Goal: Task Accomplishment & Management: Use online tool/utility

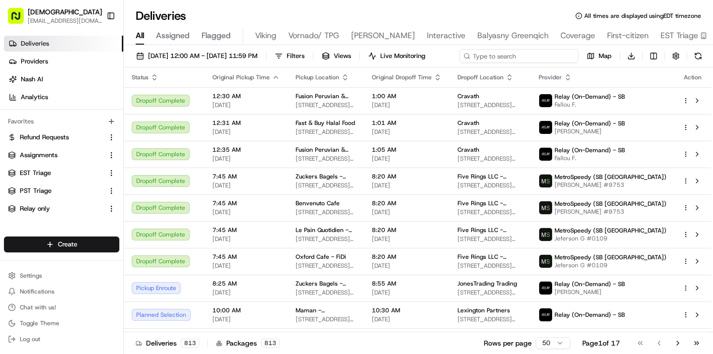
click at [524, 54] on div "08/21/2025 12:00 AM - 08/21/2025 11:59 PM Filters Views Live Monitoring Map Dow…" at bounding box center [419, 58] width 590 height 18
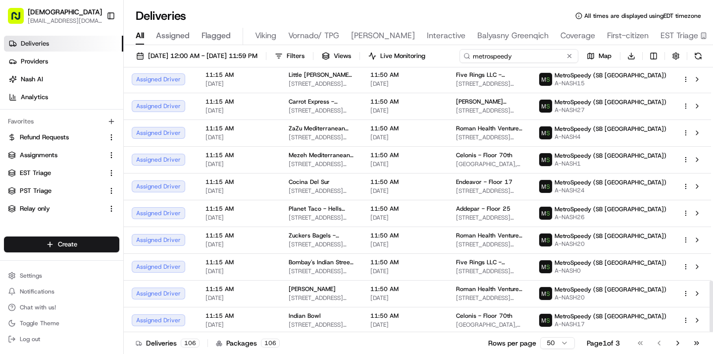
scroll to position [1093, 0]
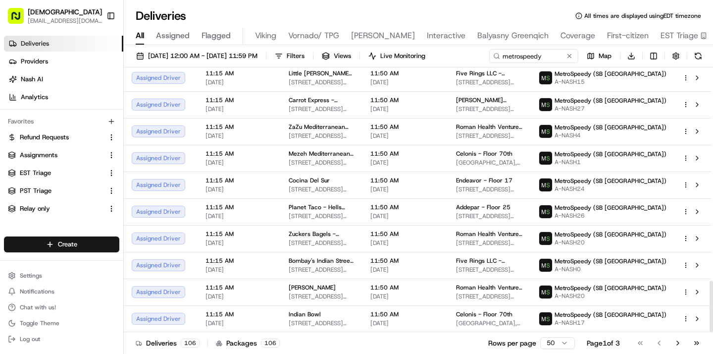
click at [563, 345] on html "Sharebite kennique@sharebite.com Toggle Sidebar Deliveries Providers Nash AI An…" at bounding box center [356, 177] width 713 height 354
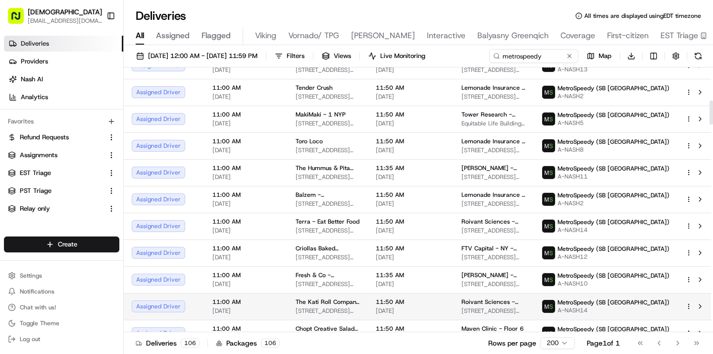
scroll to position [356, 0]
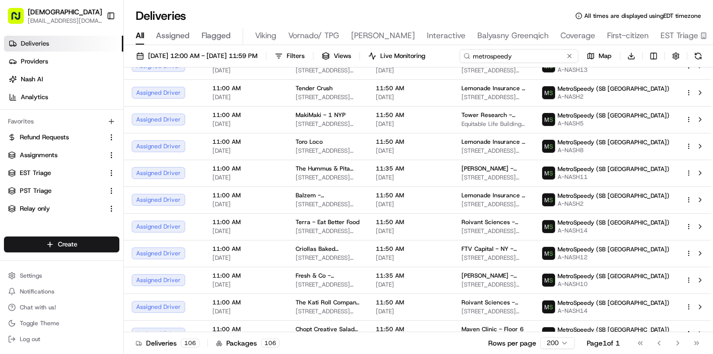
click at [539, 56] on div "08/21/2025 12:00 AM - 08/21/2025 11:59 PM Filters Views Live Monitoring metrosp…" at bounding box center [419, 58] width 590 height 18
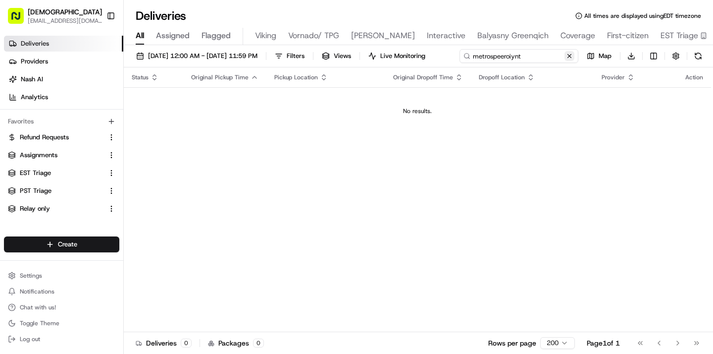
type input "metrospeeroiynt"
click at [489, 63] on div "metrospeeroiynt Map Download" at bounding box center [597, 56] width 216 height 14
click at [567, 58] on button at bounding box center [570, 56] width 10 height 10
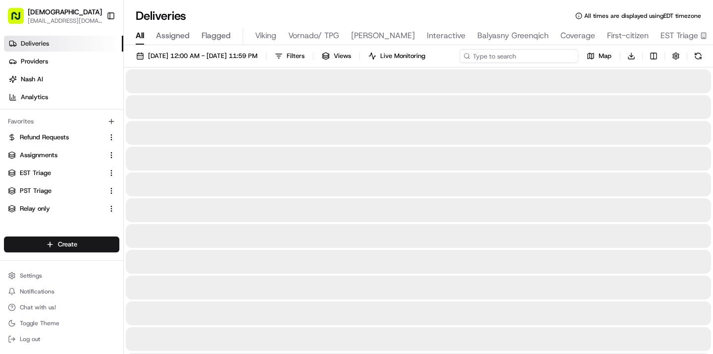
click at [541, 56] on input at bounding box center [519, 56] width 119 height 14
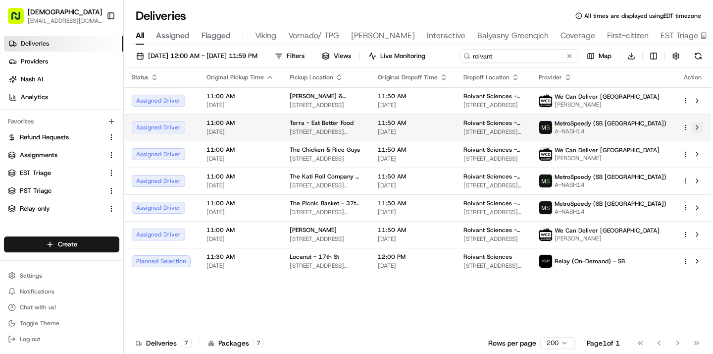
type input "roivant"
click at [695, 146] on tbody "Assigned Driver 11:00 AM 08/21/2025 Mike & Patty's - High Street 100 High St, B…" at bounding box center [418, 180] width 588 height 187
click at [698, 125] on button at bounding box center [698, 127] width 12 height 12
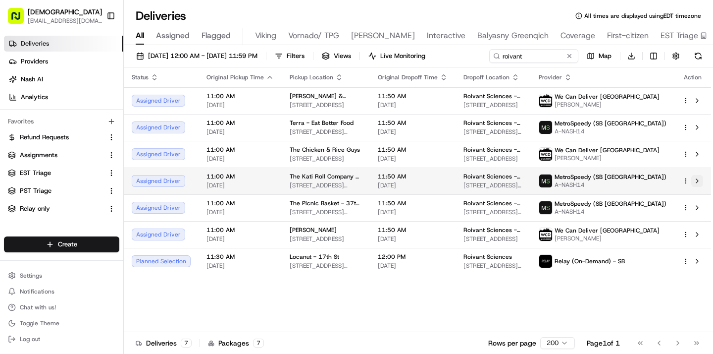
click at [698, 179] on button at bounding box center [698, 181] width 12 height 12
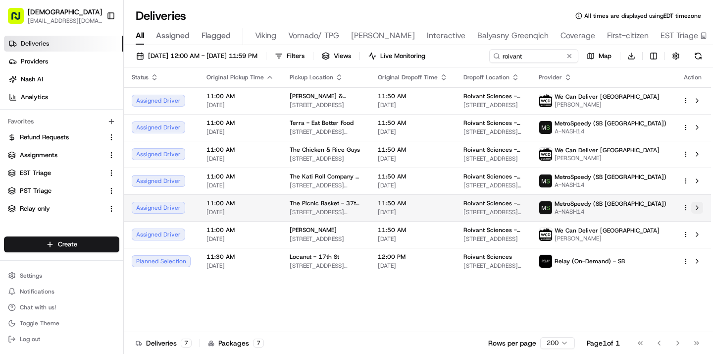
click at [699, 207] on button at bounding box center [698, 208] width 12 height 12
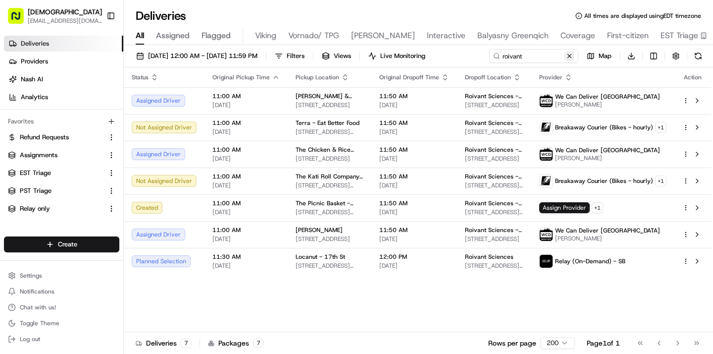
click at [566, 54] on button at bounding box center [570, 56] width 10 height 10
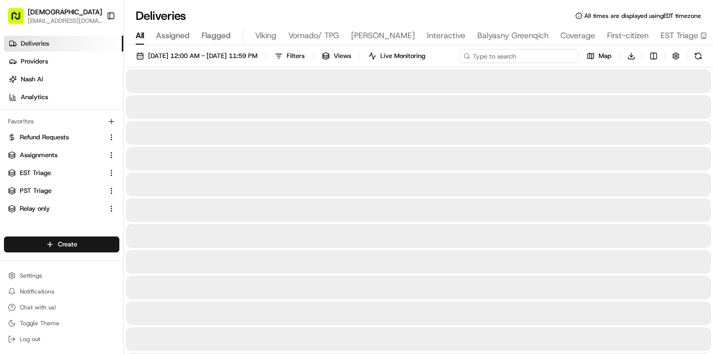
click at [532, 60] on input at bounding box center [519, 56] width 119 height 14
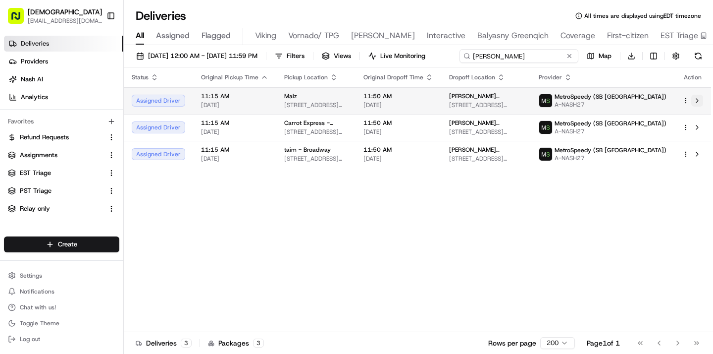
type input "russell"
click at [696, 117] on tbody "Assigned Driver 11:15 AM 08/21/2025 Maiz 606 8th Ave, New York, NY 10018, USA 1…" at bounding box center [418, 127] width 588 height 80
click at [697, 99] on button at bounding box center [698, 101] width 12 height 12
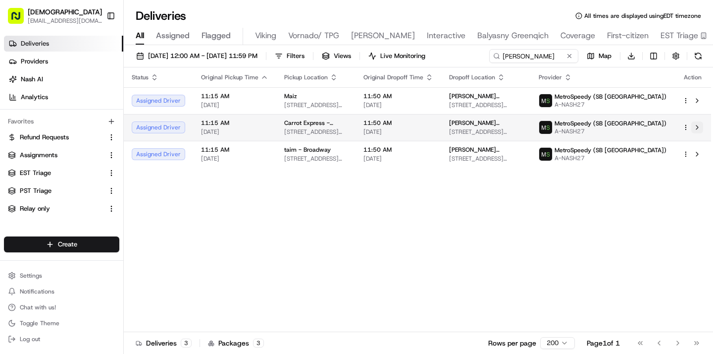
click at [697, 126] on button at bounding box center [698, 127] width 12 height 12
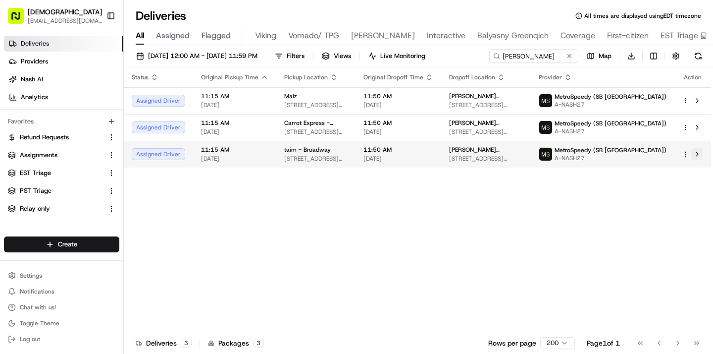
click at [697, 152] on button at bounding box center [698, 154] width 12 height 12
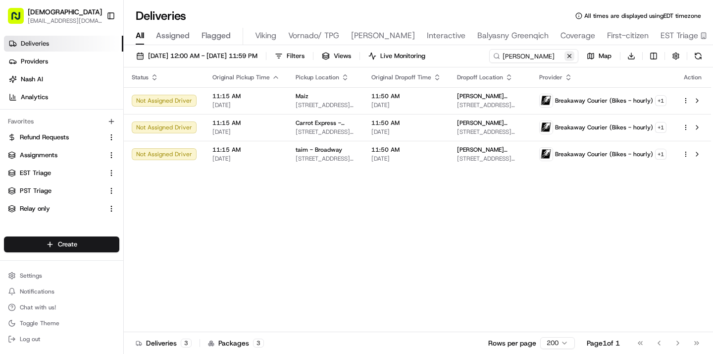
click at [570, 54] on button at bounding box center [570, 56] width 10 height 10
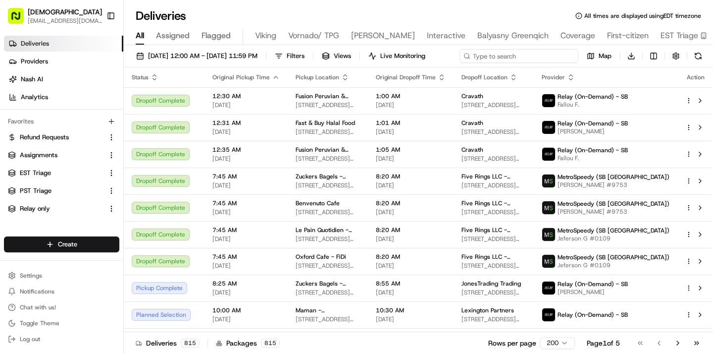
click at [516, 56] on div "08/21/2025 12:00 AM - 08/21/2025 11:59 PM Filters Views Live Monitoring Map Dow…" at bounding box center [419, 58] width 590 height 18
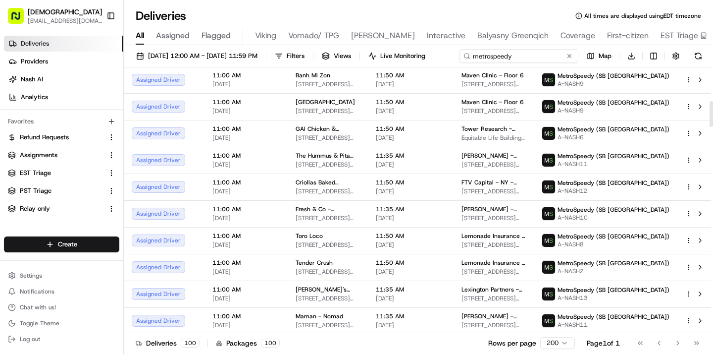
scroll to position [346, 0]
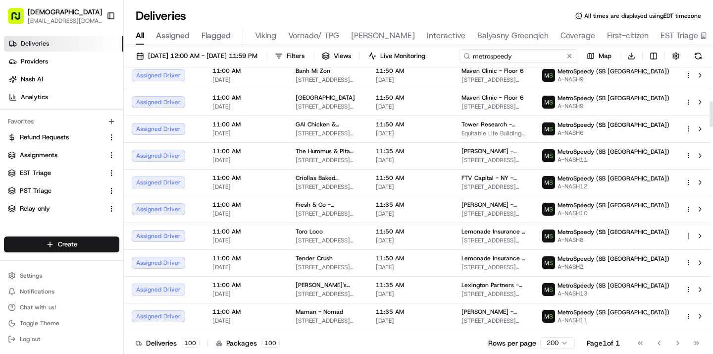
type input "metrospeedy"
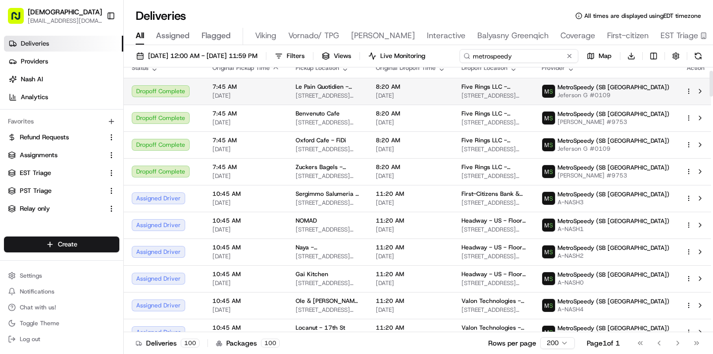
scroll to position [0, 0]
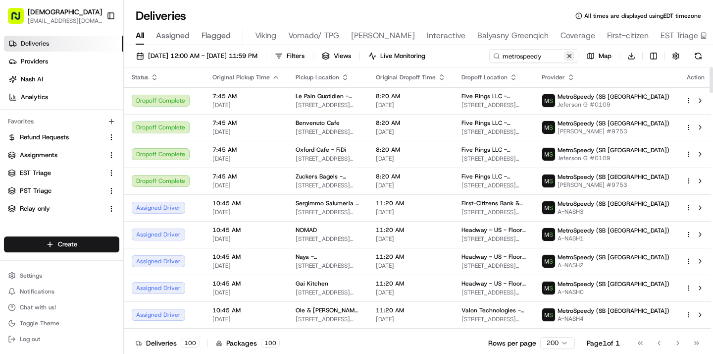
click at [565, 61] on button at bounding box center [570, 56] width 10 height 10
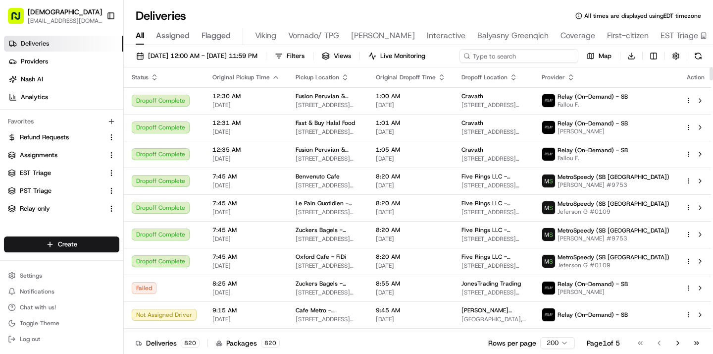
click at [531, 61] on input at bounding box center [519, 56] width 119 height 14
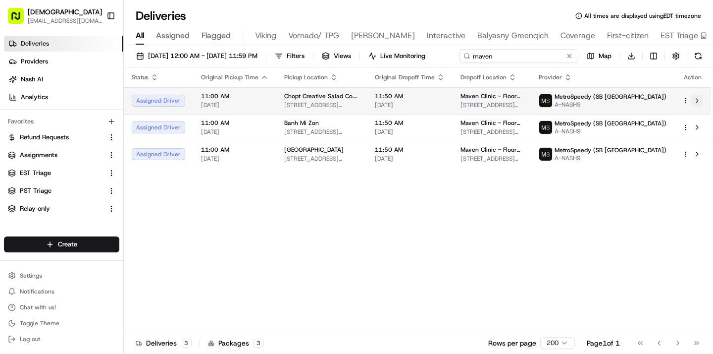
type input "maven"
click at [698, 119] on tbody "Assigned Driver 11:00 AM 08/21/2025 Chopt Creative Salad Co. - Varick St. 200 V…" at bounding box center [418, 127] width 588 height 80
click at [697, 99] on button at bounding box center [698, 101] width 12 height 12
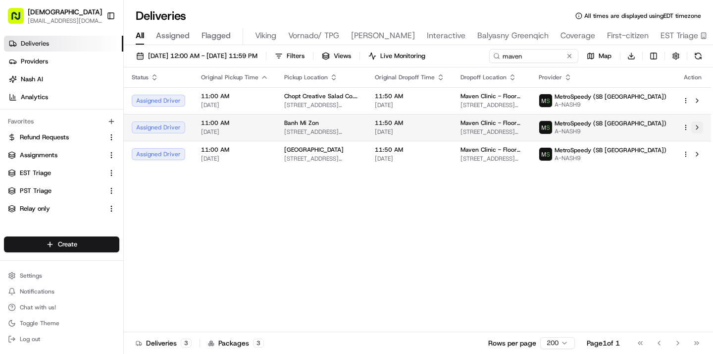
click at [699, 127] on button at bounding box center [698, 127] width 12 height 12
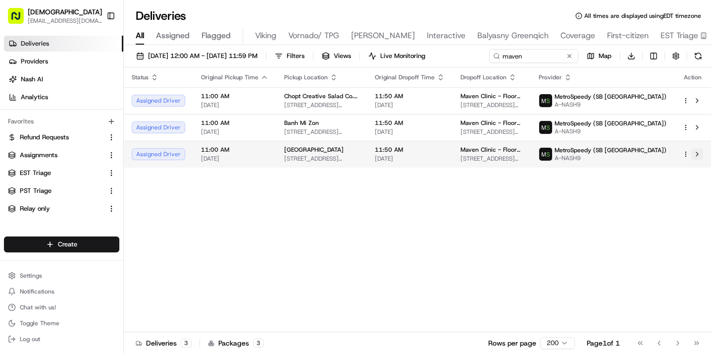
click at [698, 154] on button at bounding box center [698, 154] width 12 height 12
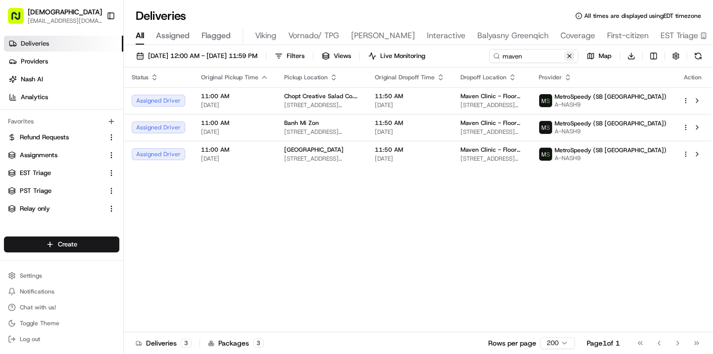
click at [572, 55] on button at bounding box center [570, 56] width 10 height 10
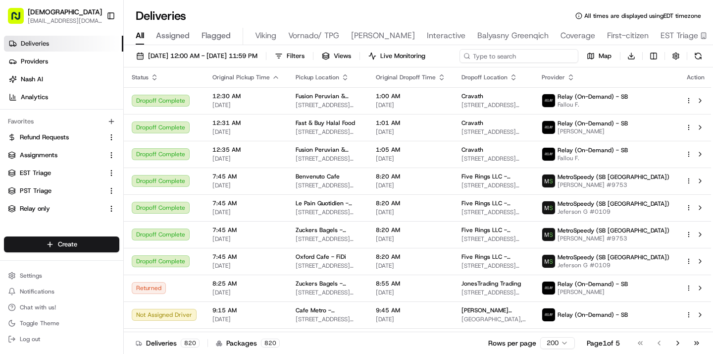
click at [552, 60] on div "08/21/2025 12:00 AM - 08/21/2025 11:59 PM Filters Views Live Monitoring Map Dow…" at bounding box center [419, 58] width 590 height 18
type input "metrospeedy"
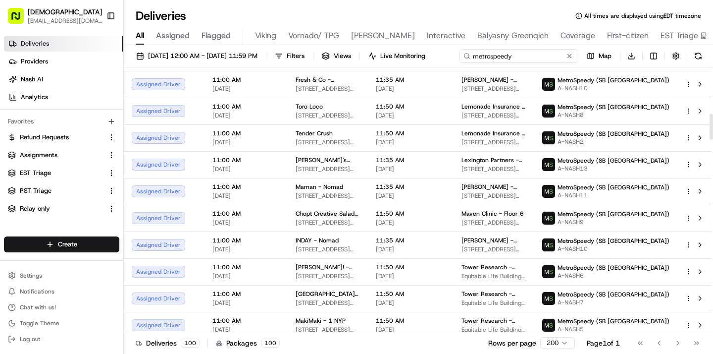
scroll to position [472, 0]
click at [242, 74] on div "08/21/2025 12:00 AM - 08/21/2025 11:59 PM Filters Views Live Monitoring metrosp…" at bounding box center [419, 200] width 590 height 311
click at [569, 52] on button at bounding box center [570, 56] width 10 height 10
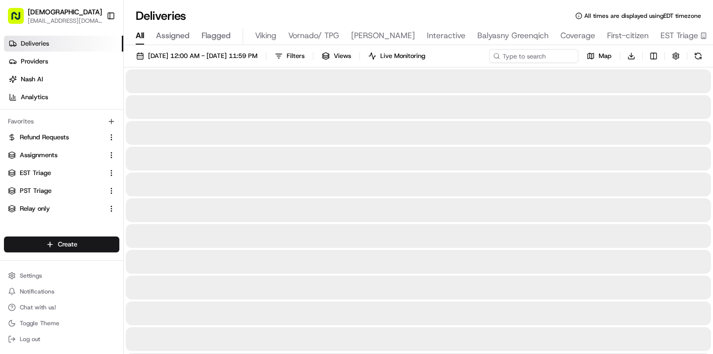
click at [529, 63] on div "08/21/2025 12:00 AM - 08/21/2025 11:59 PM Filters Views Live Monitoring Map Dow…" at bounding box center [419, 58] width 590 height 18
click at [530, 59] on input at bounding box center [519, 56] width 119 height 14
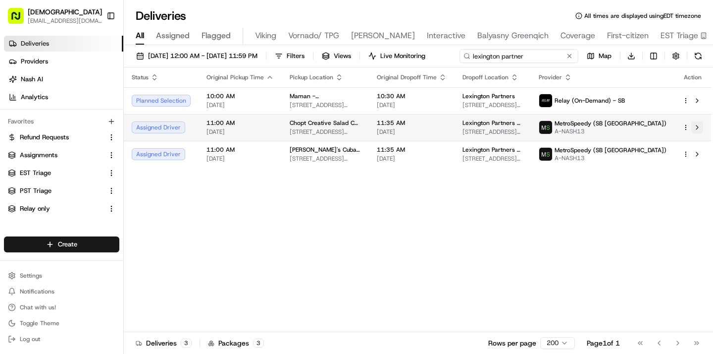
type input "lexington partner"
click at [696, 145] on tbody "Planned Selection 10:00 AM 08/21/2025 Maman - Lexington Ave 667 Lexington Ave, …" at bounding box center [418, 127] width 588 height 80
click at [698, 126] on button at bounding box center [698, 127] width 12 height 12
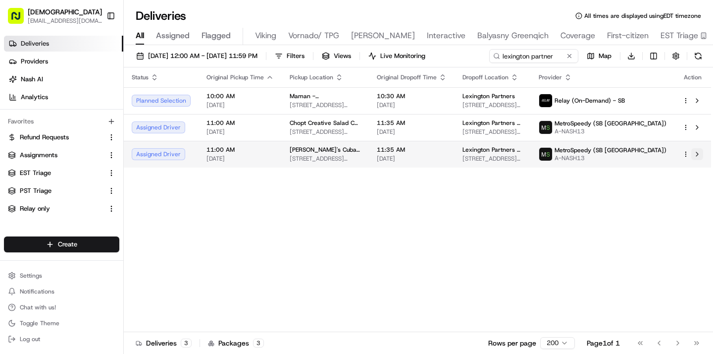
click at [697, 150] on button at bounding box center [698, 154] width 12 height 12
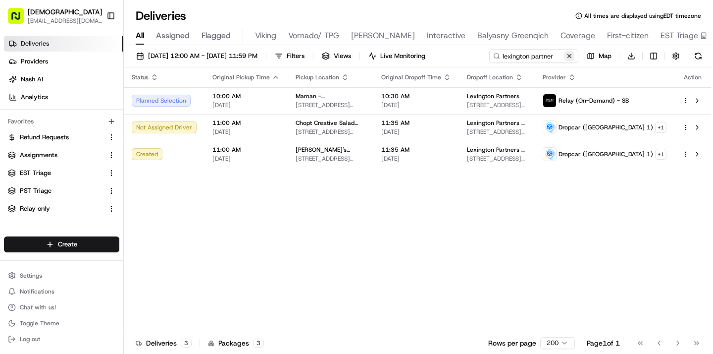
click at [572, 59] on button at bounding box center [570, 56] width 10 height 10
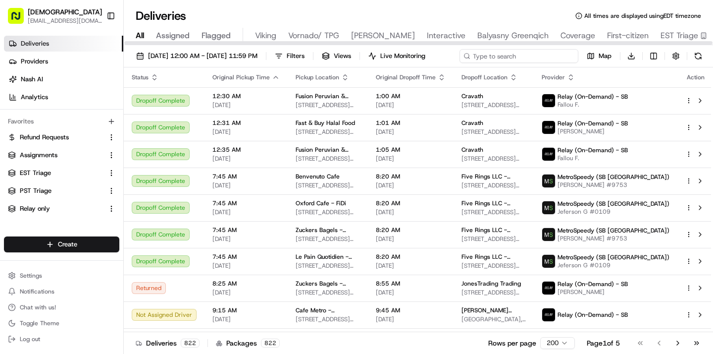
click at [521, 57] on input at bounding box center [519, 56] width 119 height 14
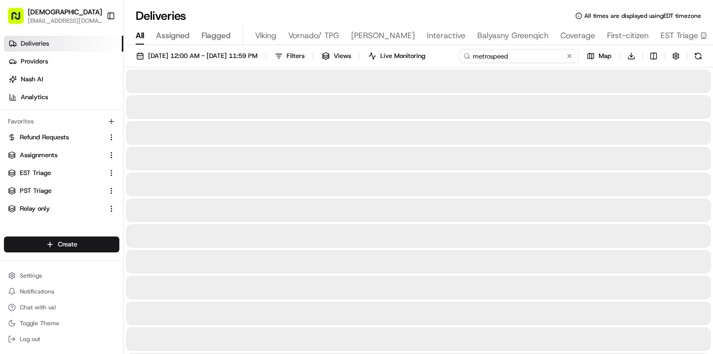
type input "metrospeedy"
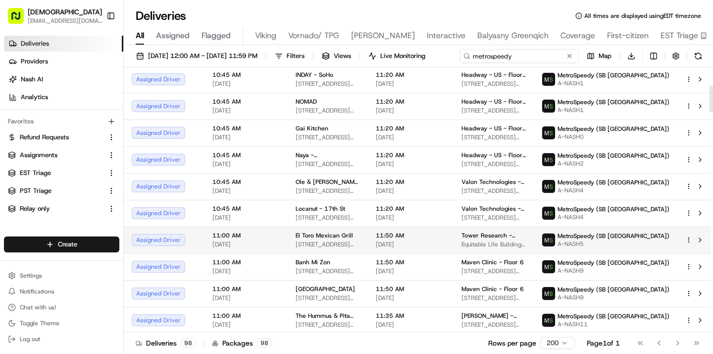
scroll to position [181, 0]
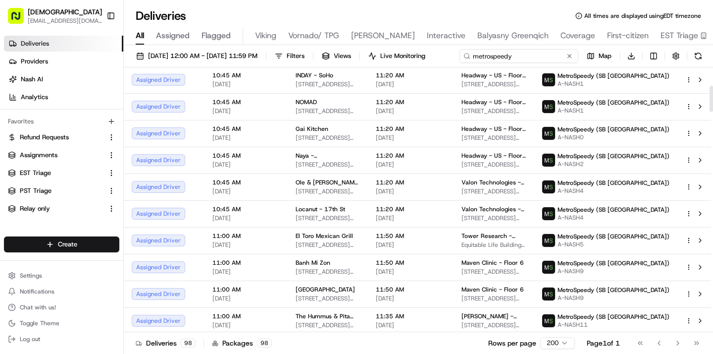
click at [460, 63] on input "metrospeedy" at bounding box center [519, 56] width 119 height 14
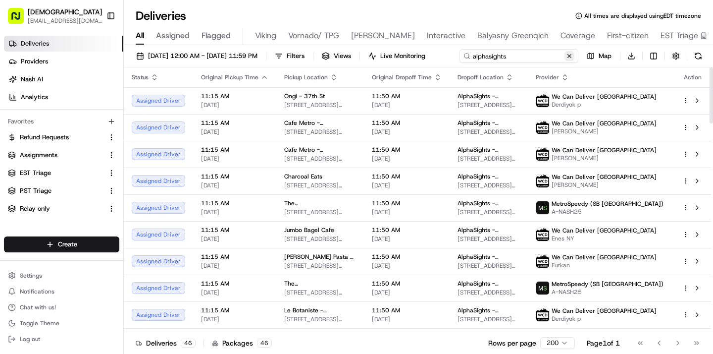
type input "alphasights"
click at [240, 73] on div "08/21/2025 12:00 AM - 08/21/2025 11:59 PM Filters Views Live Monitoring alphasi…" at bounding box center [419, 200] width 590 height 311
click at [570, 57] on button at bounding box center [570, 56] width 10 height 10
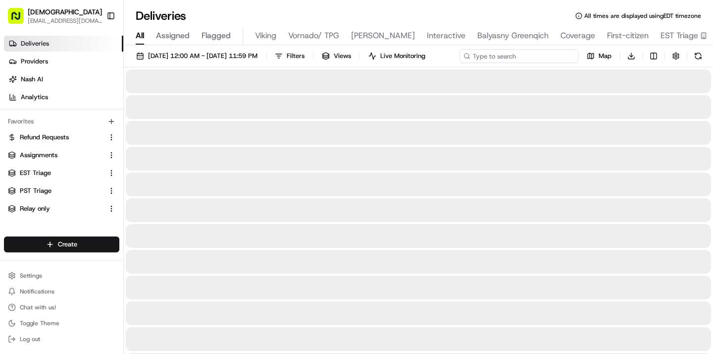
click at [535, 57] on div "08/21/2025 12:00 AM - 08/21/2025 11:59 PM Filters Views Live Monitoring Map Dow…" at bounding box center [419, 58] width 590 height 18
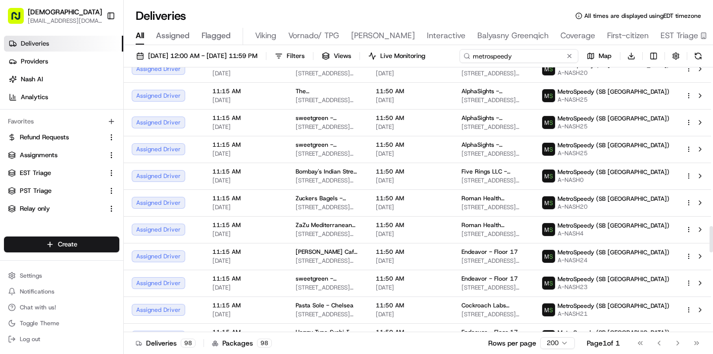
scroll to position [1584, 0]
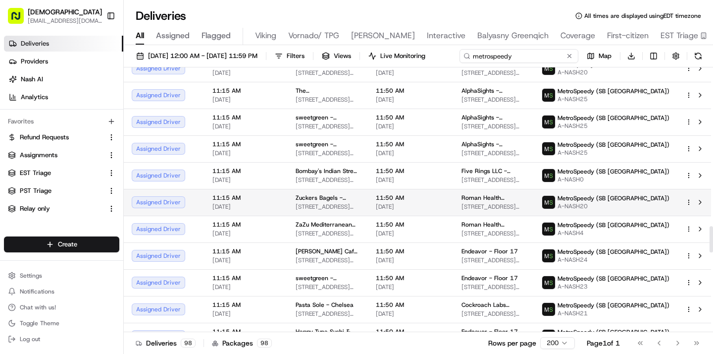
type input "metrospeedy"
click at [318, 218] on body "Sharebite kennique@sharebite.com Toggle Sidebar Deliveries Providers Nash AI An…" at bounding box center [356, 177] width 713 height 354
click at [368, 193] on td "Zuckers Bagels - Chelsea 242 8th Ave, New York, NY 10011, USA" at bounding box center [328, 202] width 80 height 27
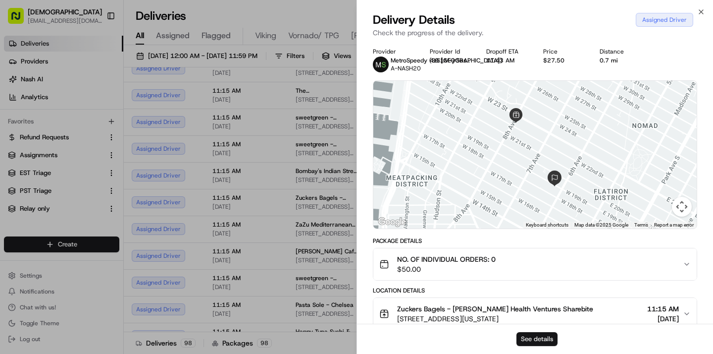
click at [533, 337] on button "See details" at bounding box center [537, 339] width 41 height 14
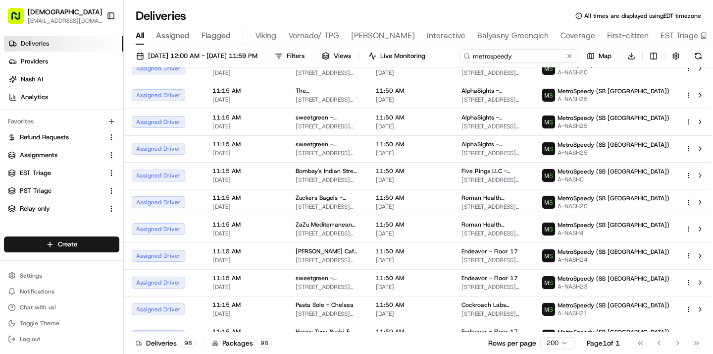
click at [539, 53] on div "08/21/2025 12:00 AM - 08/21/2025 11:59 PM Filters Views Live Monitoring metrosp…" at bounding box center [419, 58] width 590 height 18
click at [539, 53] on input "metrospeedy" at bounding box center [519, 56] width 119 height 14
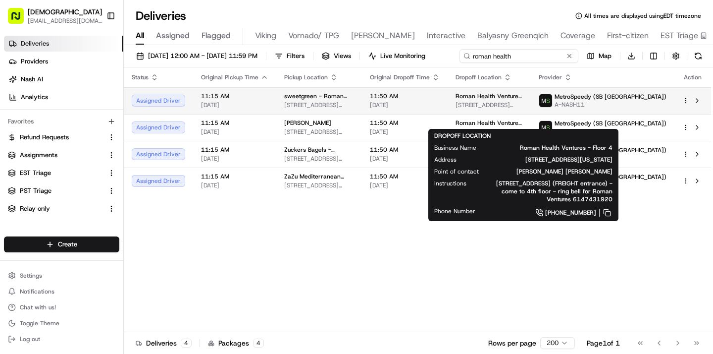
type input "roman health"
click at [541, 119] on body "Sharebite kennique@sharebite.com Toggle Sidebar Deliveries Providers Nash AI An…" at bounding box center [356, 177] width 713 height 354
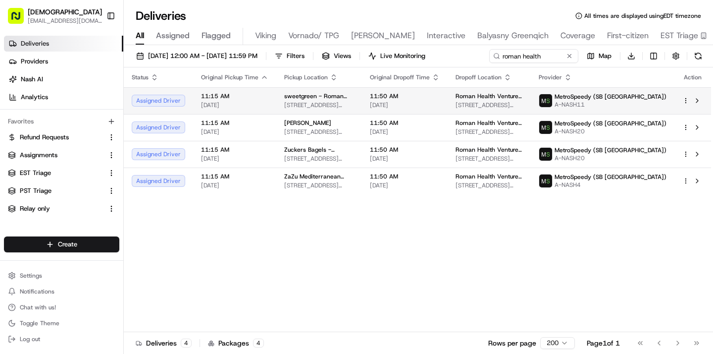
click at [523, 96] on span "Roman Health Ventures - Floor 4" at bounding box center [489, 96] width 67 height 8
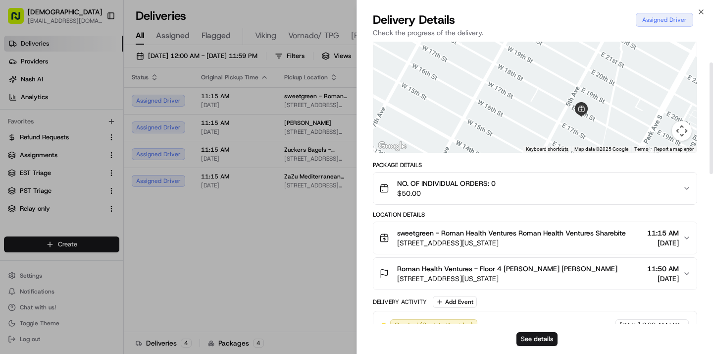
scroll to position [77, 0]
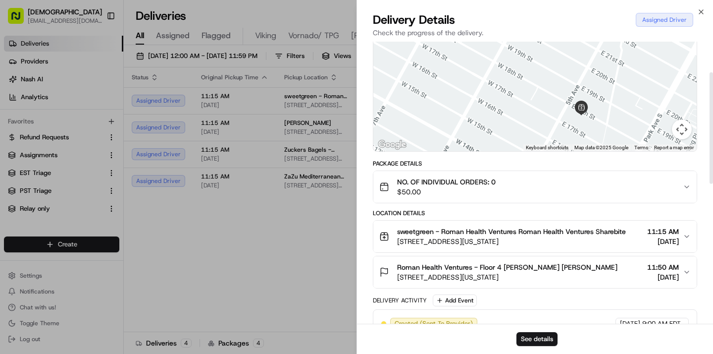
click at [533, 268] on span "Roman Health Ventures - Floor 4 [PERSON_NAME] [PERSON_NAME]" at bounding box center [507, 267] width 220 height 10
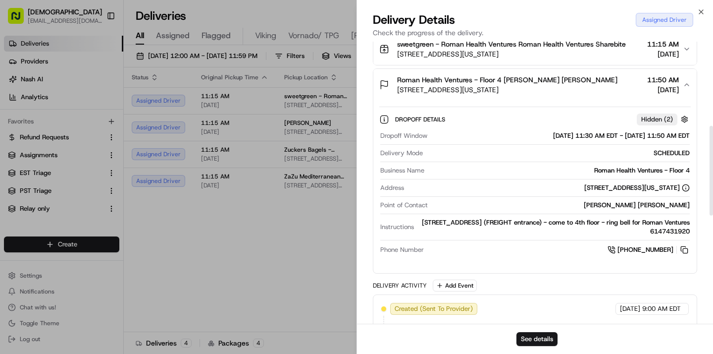
scroll to position [264, 0]
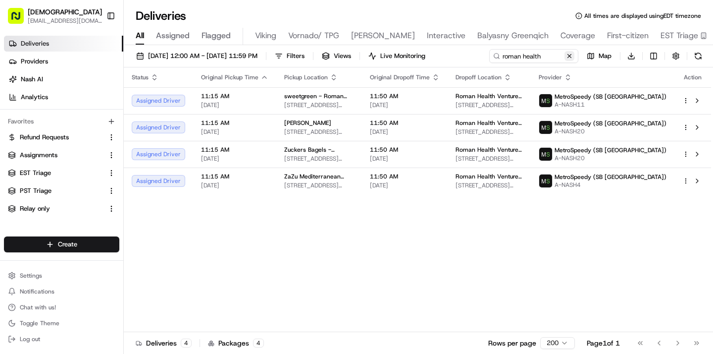
click at [569, 54] on button at bounding box center [570, 56] width 10 height 10
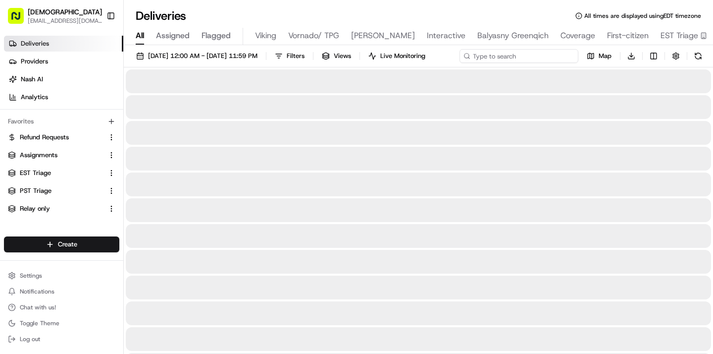
click at [528, 57] on div "08/21/2025 12:00 AM - 08/21/2025 11:59 PM Filters Views Live Monitoring Map Dow…" at bounding box center [419, 58] width 590 height 18
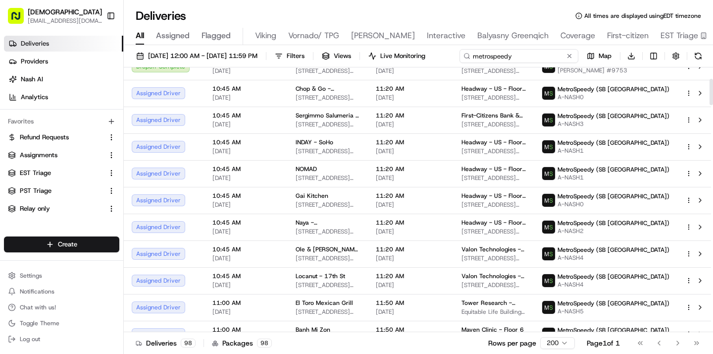
scroll to position [113, 0]
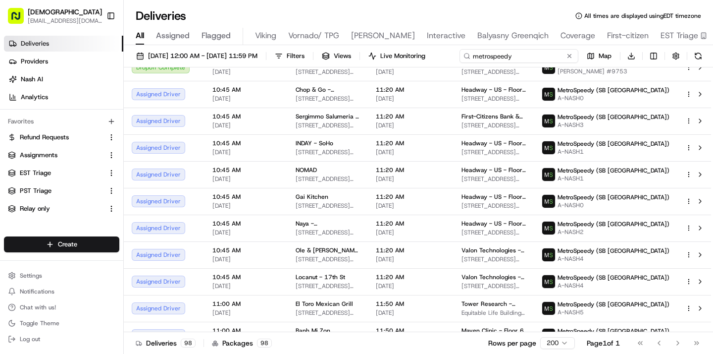
type input "metrospeedy"
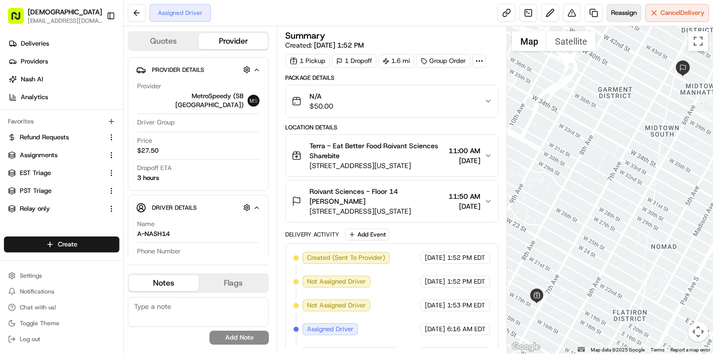
click at [613, 14] on span "Reassign" at bounding box center [624, 12] width 26 height 9
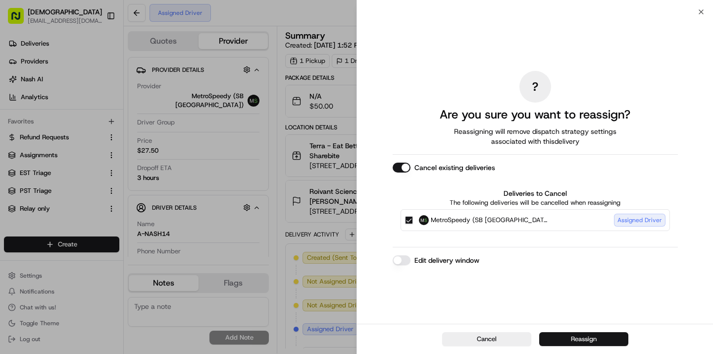
click at [580, 341] on button "Reassign" at bounding box center [583, 339] width 89 height 14
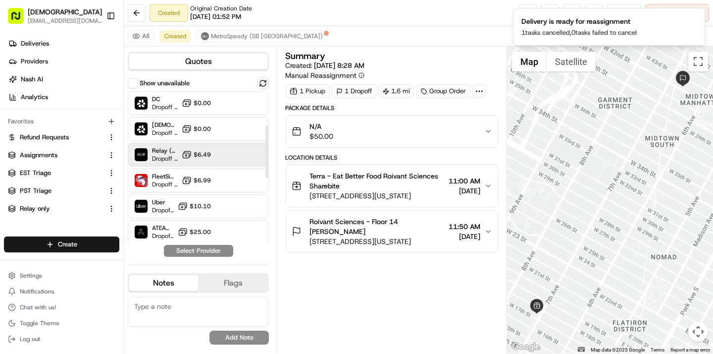
scroll to position [284, 0]
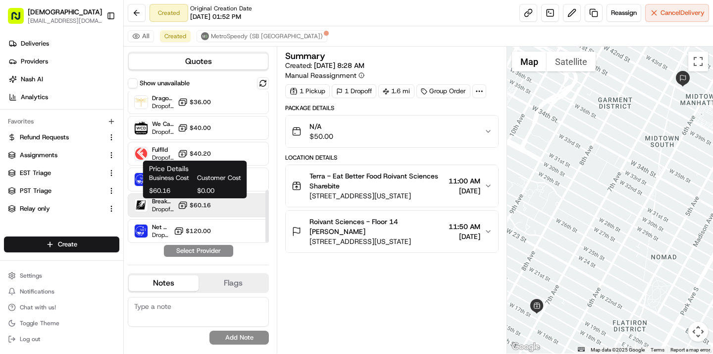
click at [207, 206] on span "$60.16" at bounding box center [200, 205] width 21 height 8
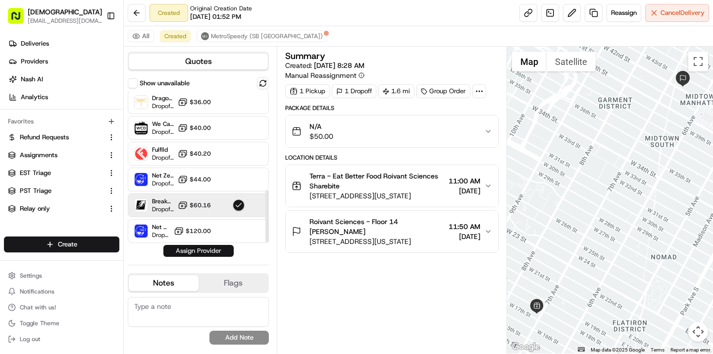
click at [199, 253] on button "Assign Provider" at bounding box center [198, 251] width 70 height 12
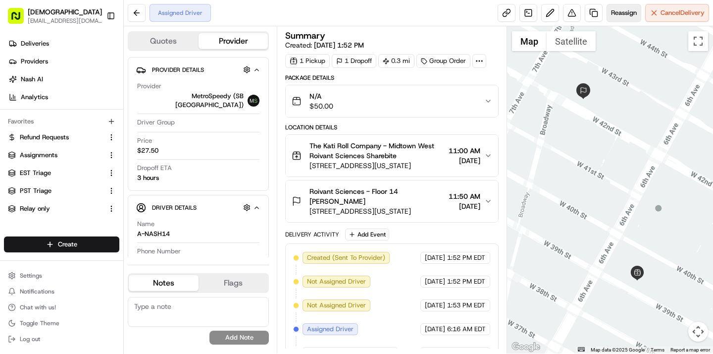
click at [620, 14] on span "Reassign" at bounding box center [624, 12] width 26 height 9
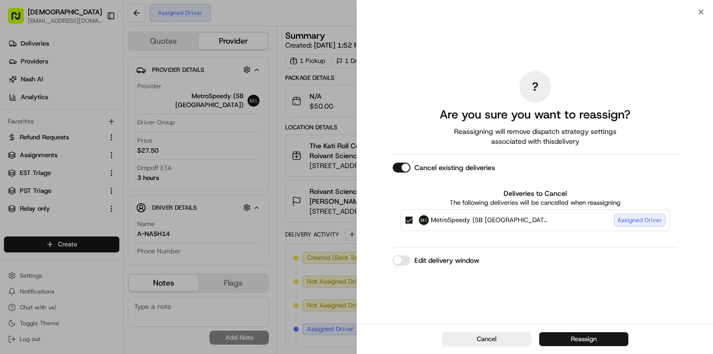
click at [561, 338] on button "Reassign" at bounding box center [583, 339] width 89 height 14
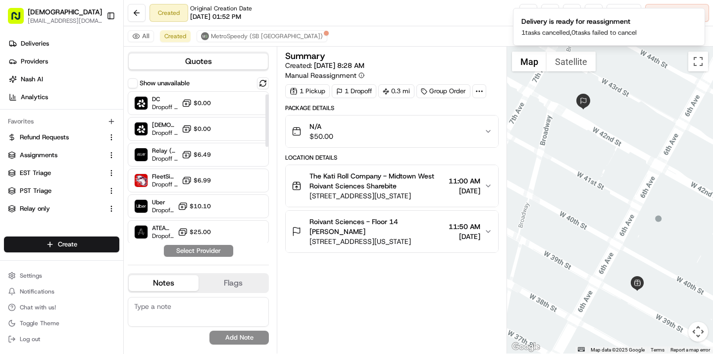
scroll to position [284, 0]
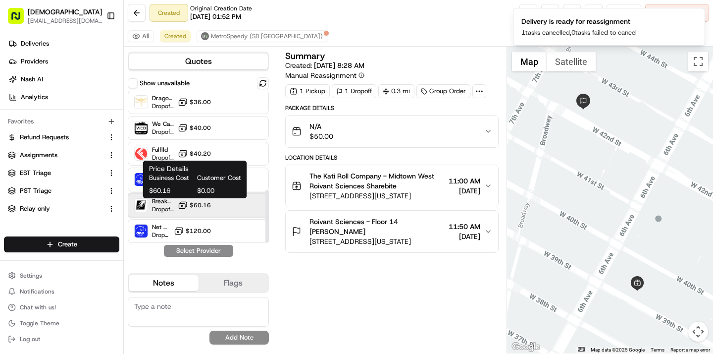
click at [187, 199] on div "Breakaway Courier (Bikes - hourly) Dropoff ETA - $60.16" at bounding box center [198, 205] width 141 height 24
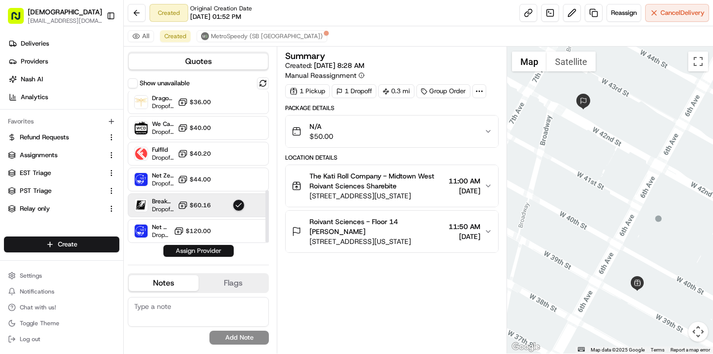
click at [191, 247] on button "Assign Provider" at bounding box center [198, 251] width 70 height 12
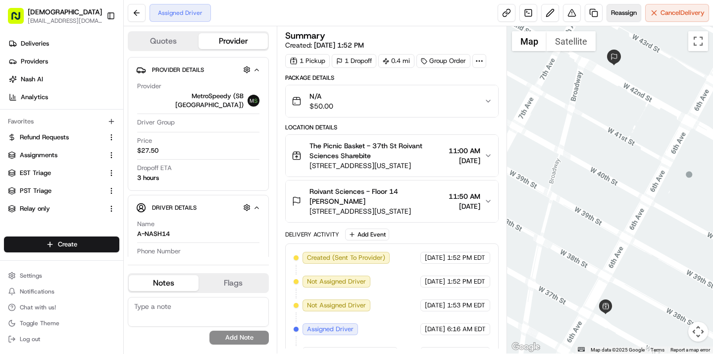
click at [618, 17] on button "Reassign" at bounding box center [624, 13] width 35 height 18
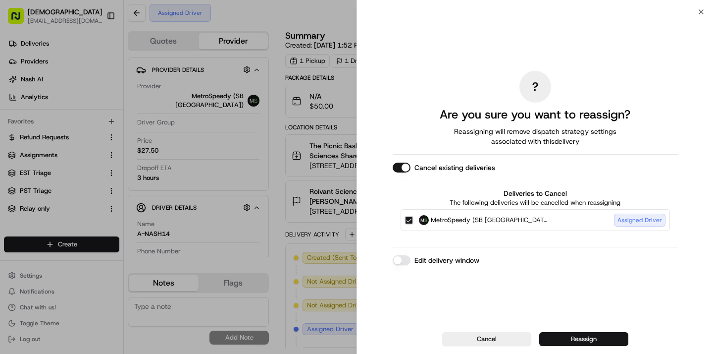
click at [581, 339] on button "Reassign" at bounding box center [583, 339] width 89 height 14
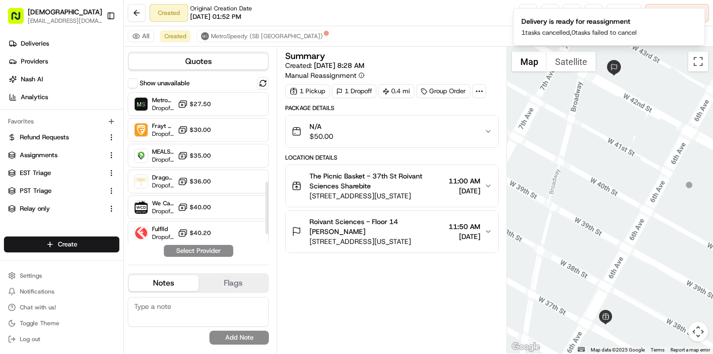
scroll to position [284, 0]
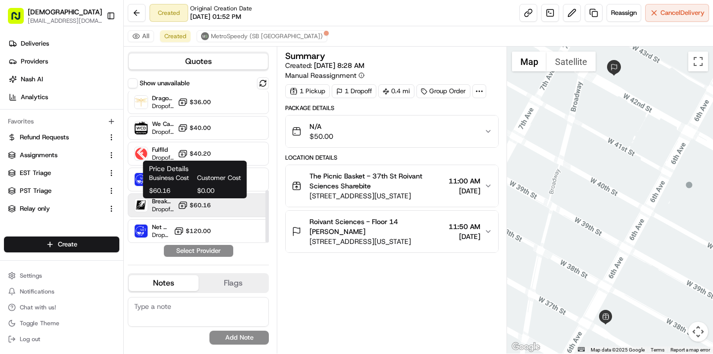
click at [202, 205] on span "$60.16" at bounding box center [200, 205] width 21 height 8
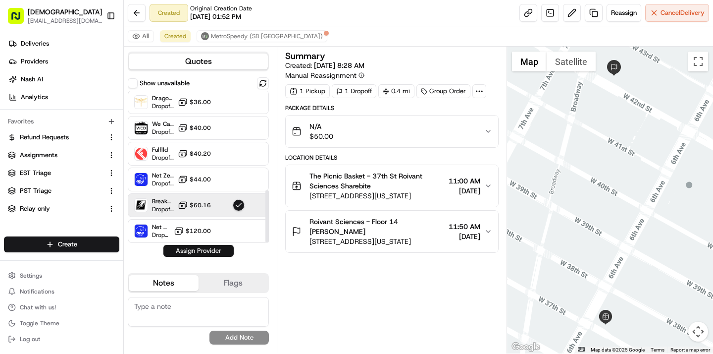
click at [201, 250] on button "Assign Provider" at bounding box center [198, 251] width 70 height 12
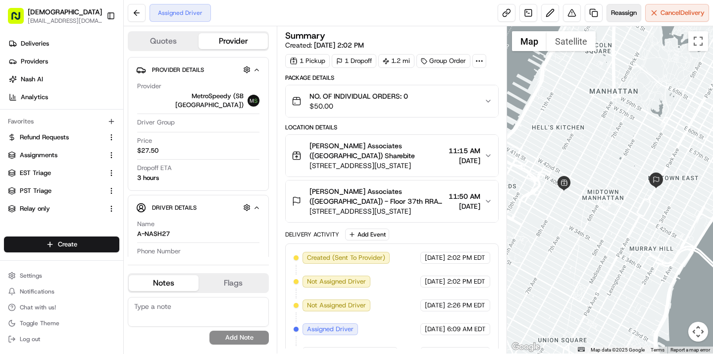
click at [617, 11] on span "Reassign" at bounding box center [624, 12] width 26 height 9
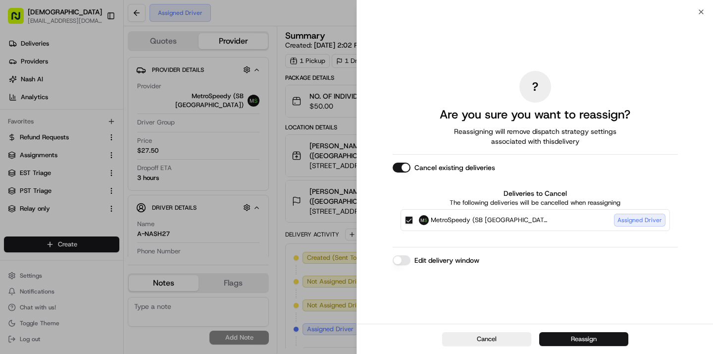
click at [597, 332] on button "Reassign" at bounding box center [583, 339] width 89 height 14
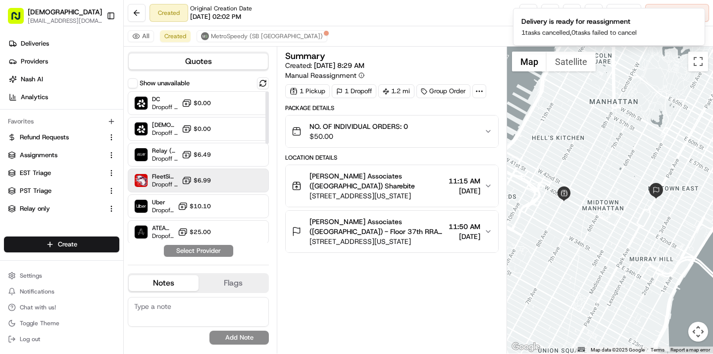
scroll to position [284, 0]
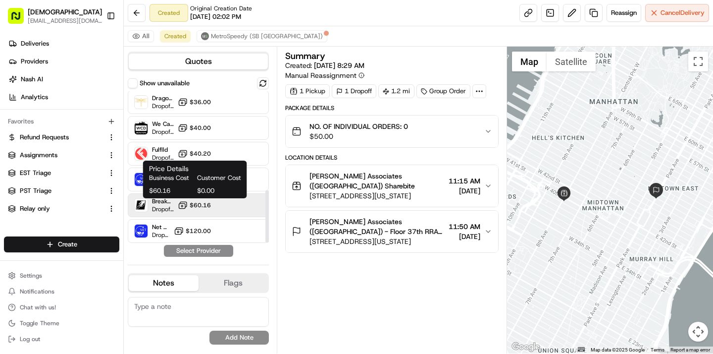
click at [207, 202] on span "$60.16" at bounding box center [200, 205] width 21 height 8
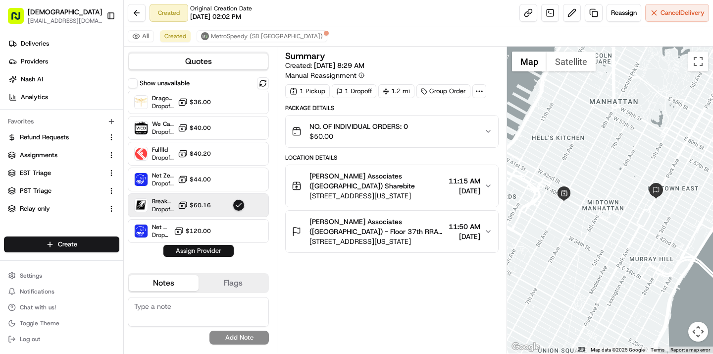
click at [199, 251] on button "Assign Provider" at bounding box center [198, 251] width 70 height 12
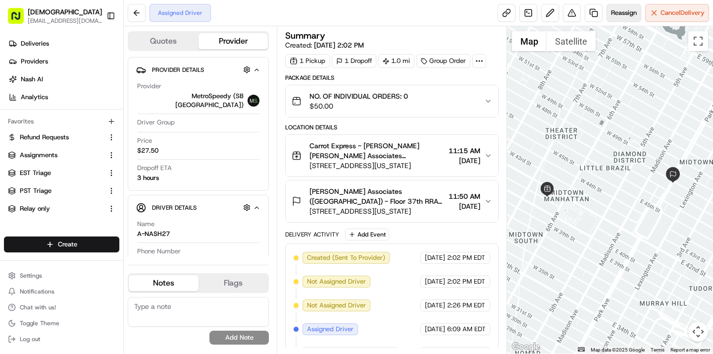
click at [620, 14] on span "Reassign" at bounding box center [624, 12] width 26 height 9
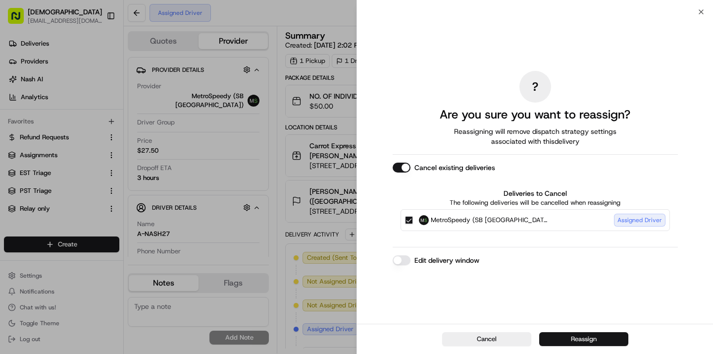
click at [558, 339] on button "Reassign" at bounding box center [583, 339] width 89 height 14
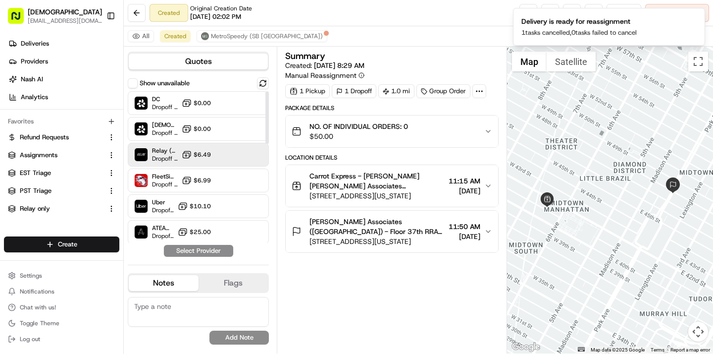
scroll to position [284, 0]
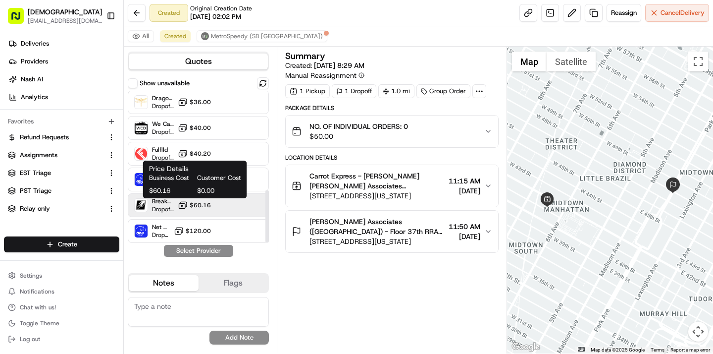
click at [200, 205] on span "$60.16" at bounding box center [200, 205] width 21 height 8
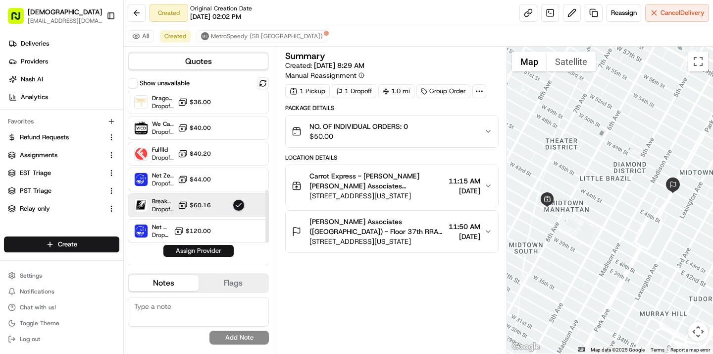
click at [200, 254] on button "Assign Provider" at bounding box center [198, 251] width 70 height 12
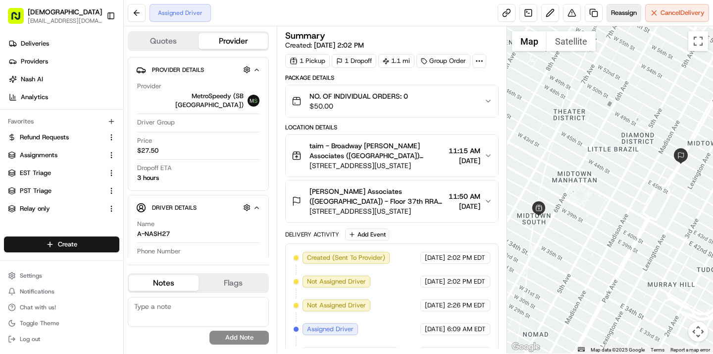
click at [621, 14] on span "Reassign" at bounding box center [624, 12] width 26 height 9
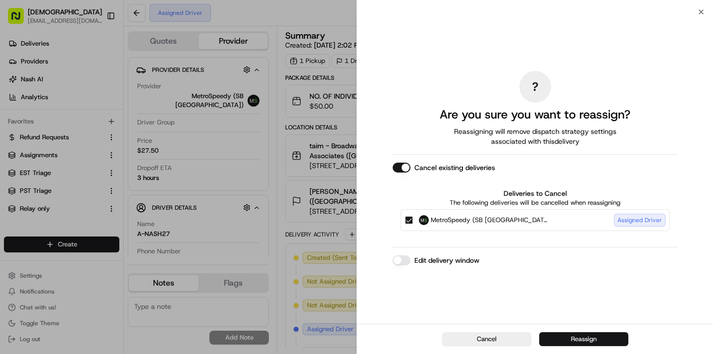
click at [596, 339] on button "Reassign" at bounding box center [583, 339] width 89 height 14
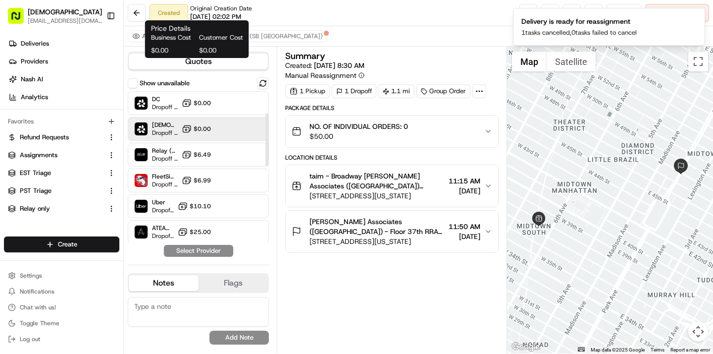
scroll to position [284, 0]
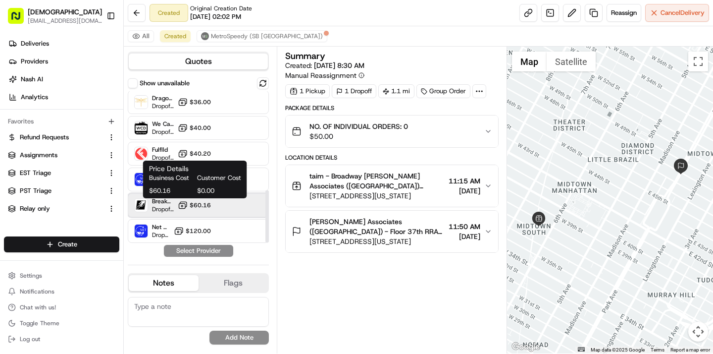
click at [195, 200] on div "Breakaway Courier (Bikes - hourly) Dropoff ETA - $60.16" at bounding box center [198, 205] width 141 height 24
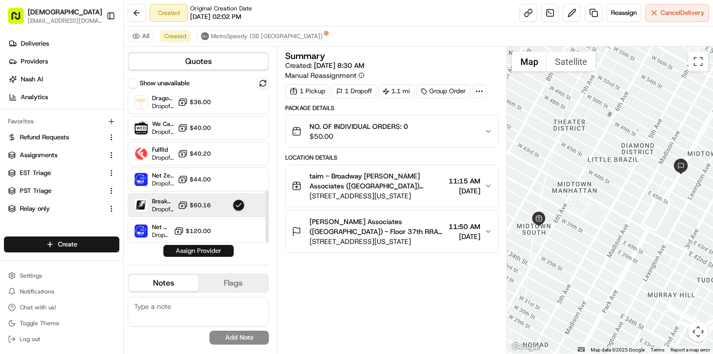
click at [198, 253] on button "Assign Provider" at bounding box center [198, 251] width 70 height 12
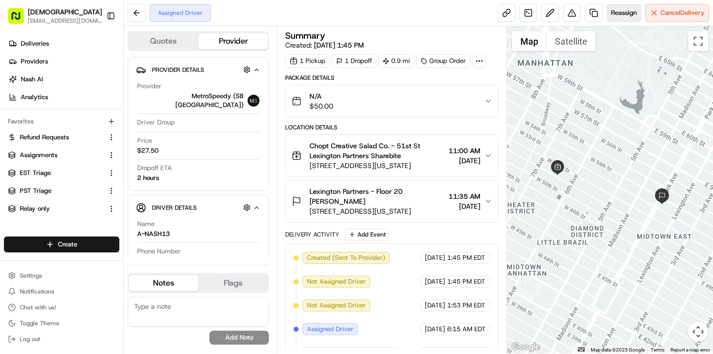
click at [614, 13] on span "Reassign" at bounding box center [624, 12] width 26 height 9
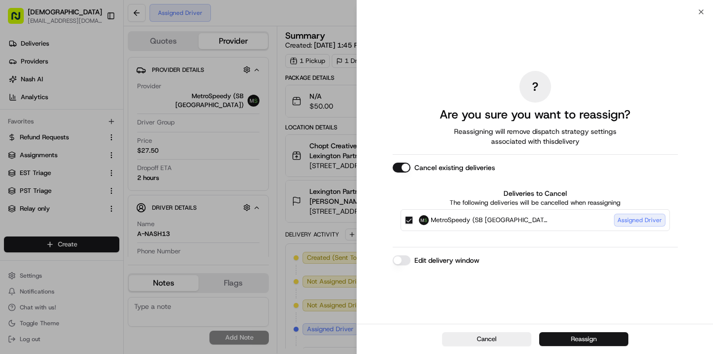
click at [562, 337] on button "Reassign" at bounding box center [583, 339] width 89 height 14
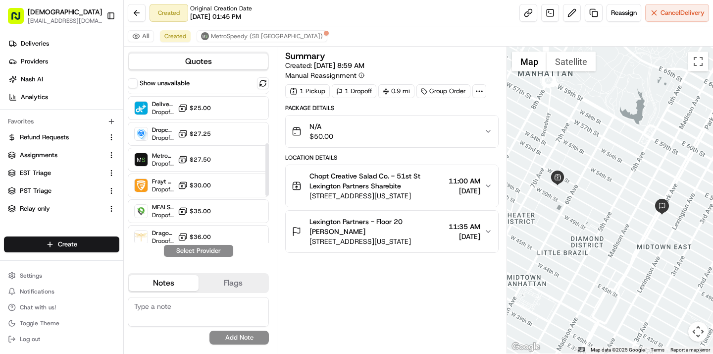
scroll to position [146, 0]
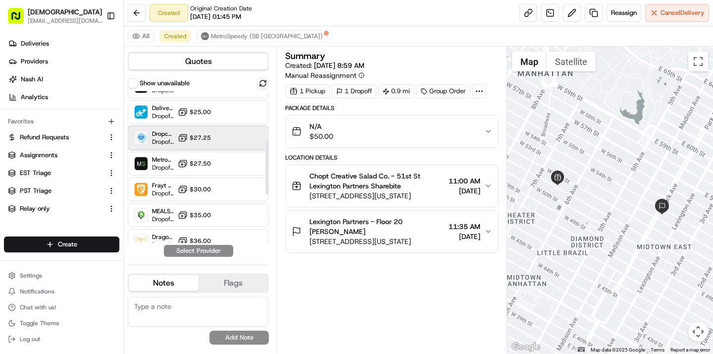
click at [223, 134] on div "Dropcar ([GEOGRAPHIC_DATA] 1) Dropoff ETA 2 hours $27.25" at bounding box center [198, 138] width 141 height 24
click at [192, 247] on button "Assign Provider" at bounding box center [198, 251] width 70 height 12
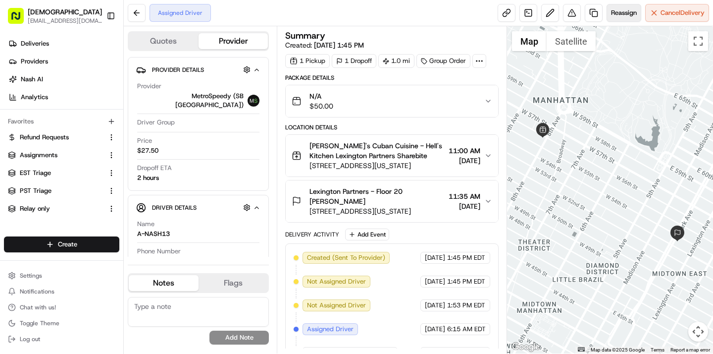
click at [626, 7] on button "Reassign" at bounding box center [624, 13] width 35 height 18
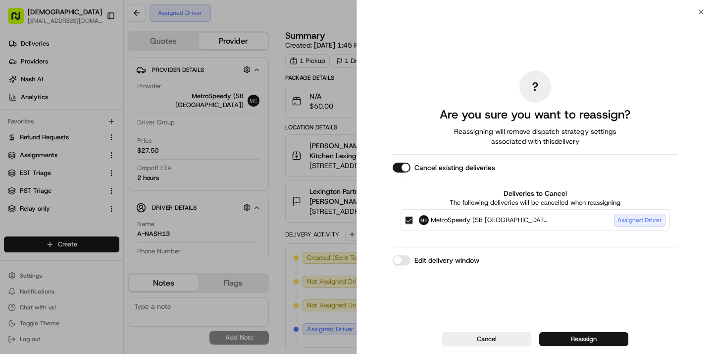
click at [572, 342] on button "Reassign" at bounding box center [583, 339] width 89 height 14
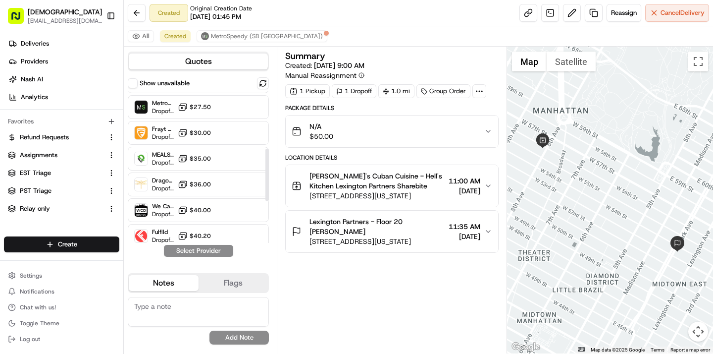
scroll to position [144, 0]
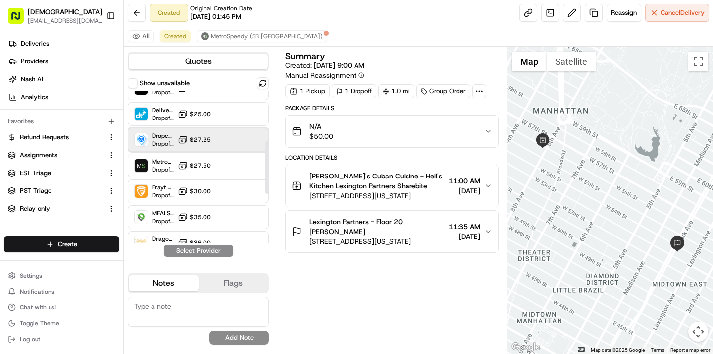
click at [237, 135] on div at bounding box center [239, 140] width 12 height 12
click at [204, 249] on button "Assign Provider" at bounding box center [198, 251] width 70 height 12
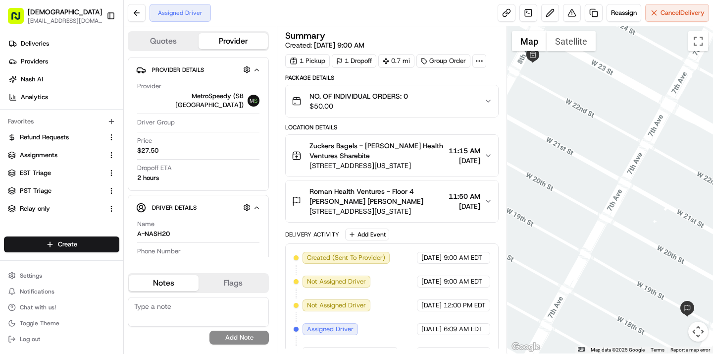
click at [449, 206] on span "[DATE]" at bounding box center [465, 206] width 32 height 10
